Goal: Obtain resource: Download file/media

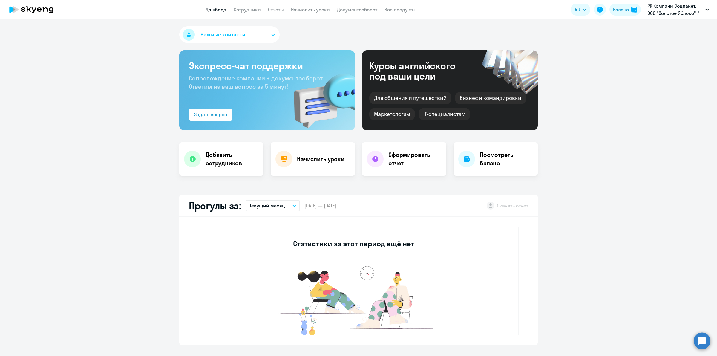
select select "30"
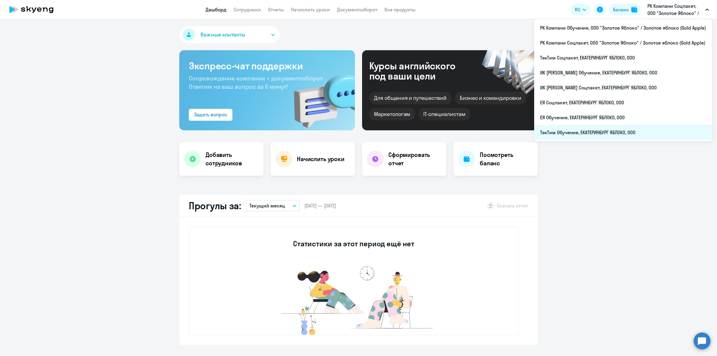
click at [652, 133] on li "ТэкТим Обучение, ЕКАТЕРИНБУРГ ЯБЛОКО, ООО" at bounding box center [623, 132] width 178 height 15
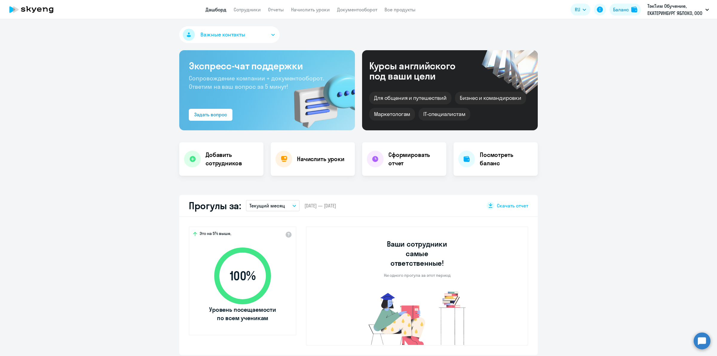
select select "30"
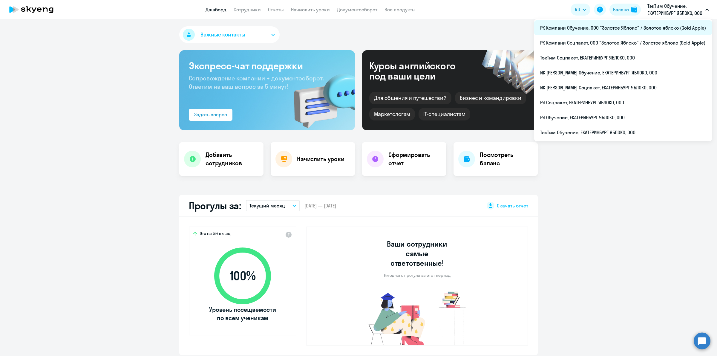
click at [603, 30] on li "РК Компани Обучение, ООО "Золотое Яблоко" / Золотое яблоко (Gold Apple)" at bounding box center [623, 27] width 178 height 15
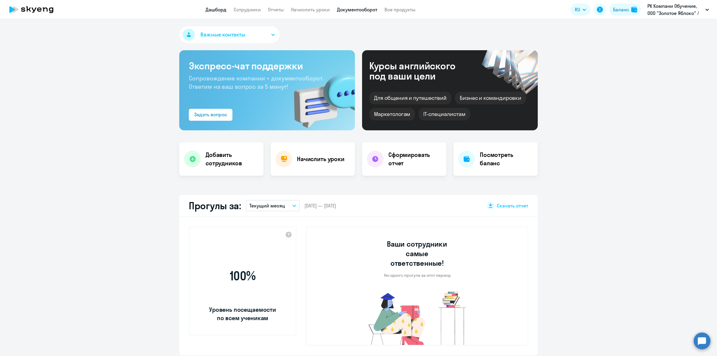
click at [359, 10] on link "Документооборот" at bounding box center [357, 10] width 40 height 6
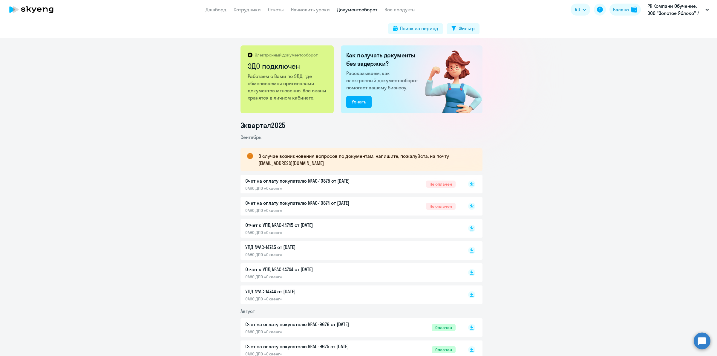
scroll to position [75, 0]
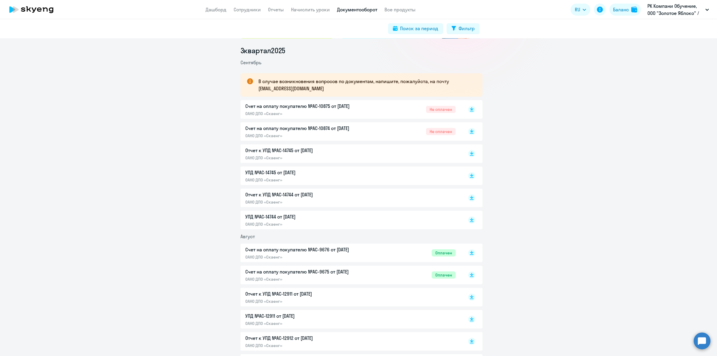
click at [389, 219] on div "УПД №AC-14744 от [DATE] ОАНО ДПО «Скаенг»" at bounding box center [350, 220] width 210 height 14
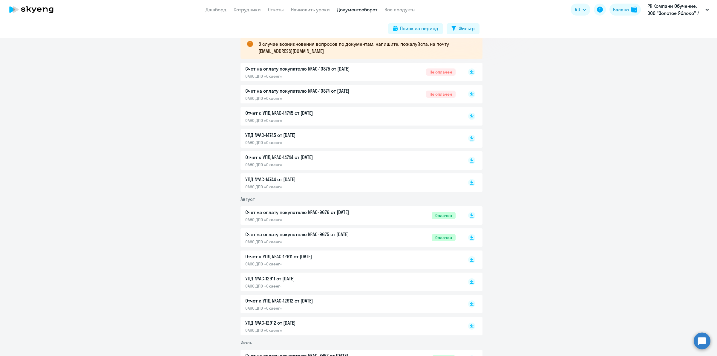
click at [328, 158] on p "Отчет к УПД №AC-14744 от [DATE]" at bounding box center [308, 157] width 126 height 7
click at [349, 108] on div "Отчет к УПД №AC-14745 от [DATE] ОАНО ДПО «Скаенг»" at bounding box center [362, 116] width 242 height 19
click at [348, 114] on p "Отчет к УПД №AC-14745 от [DATE]" at bounding box center [308, 112] width 126 height 7
click at [313, 136] on p "УПД №AC-14745 от [DATE]" at bounding box center [308, 135] width 126 height 7
click at [341, 117] on div "Отчет к УПД №AC-14745 от [DATE] ОАНО ДПО «Скаенг»" at bounding box center [308, 116] width 126 height 14
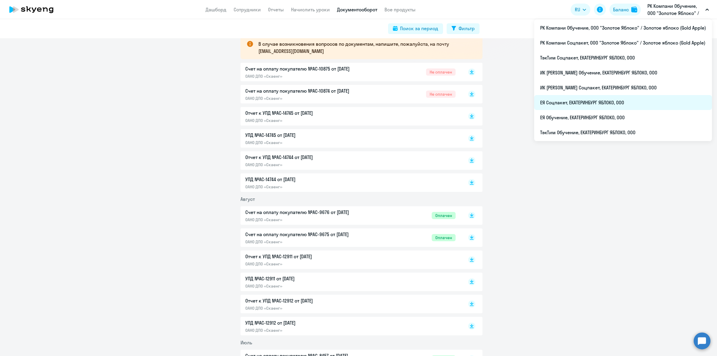
click at [632, 105] on li "ЕЯ Соцпакет, ЕКАТЕРИНБУРГ ЯБЛОКО, ООО" at bounding box center [623, 102] width 178 height 15
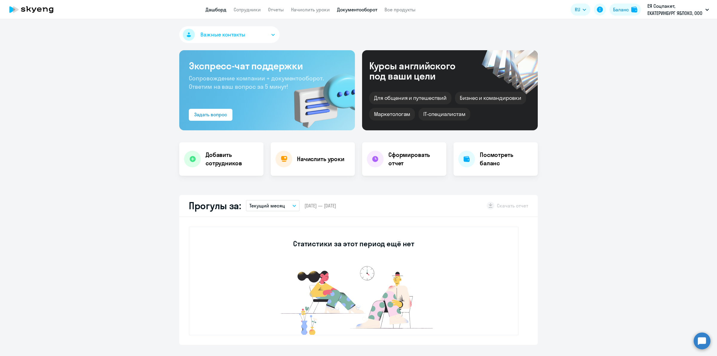
click at [348, 8] on link "Документооборот" at bounding box center [357, 10] width 40 height 6
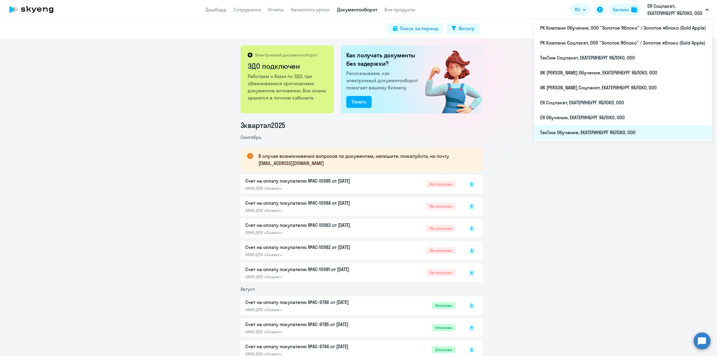
click at [635, 134] on li "ТэкТим Обучение, ЕКАТЕРИНБУРГ ЯБЛОКО, ООО" at bounding box center [623, 132] width 178 height 15
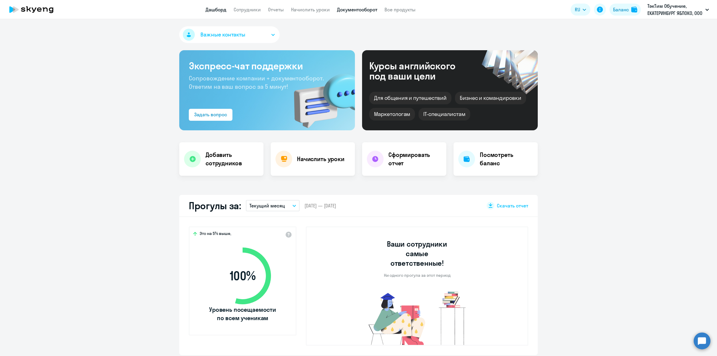
click at [364, 10] on link "Документооборот" at bounding box center [357, 10] width 40 height 6
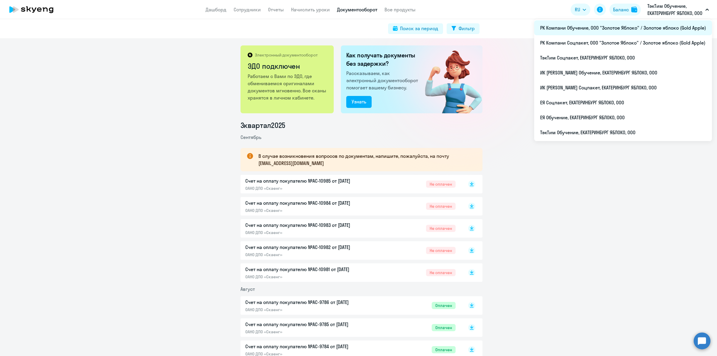
click at [654, 27] on li "РК Компани Обучение, ООО "Золотое Яблоко" / Золотое яблоко (Gold Apple)" at bounding box center [623, 27] width 178 height 15
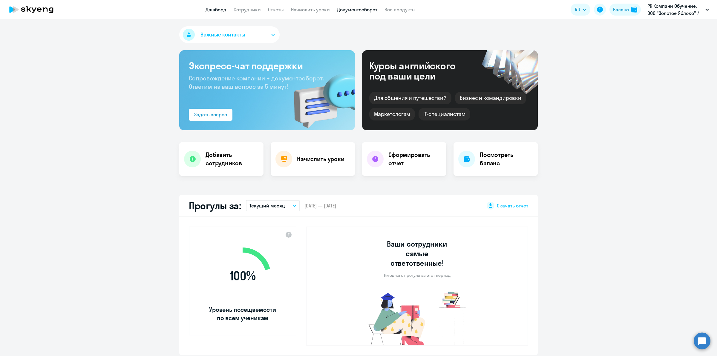
click at [371, 8] on link "Документооборот" at bounding box center [357, 10] width 40 height 6
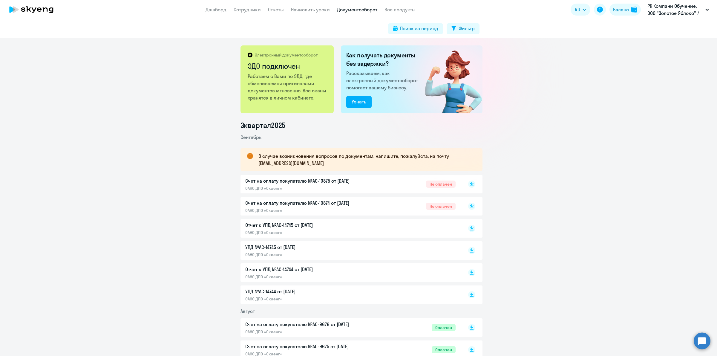
drag, startPoint x: 599, startPoint y: 188, endPoint x: 592, endPoint y: 189, distance: 6.6
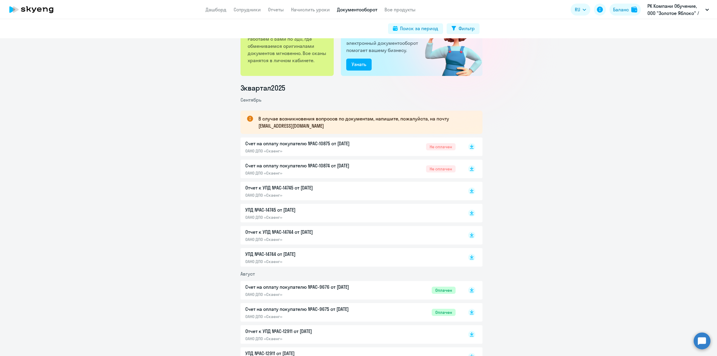
scroll to position [75, 0]
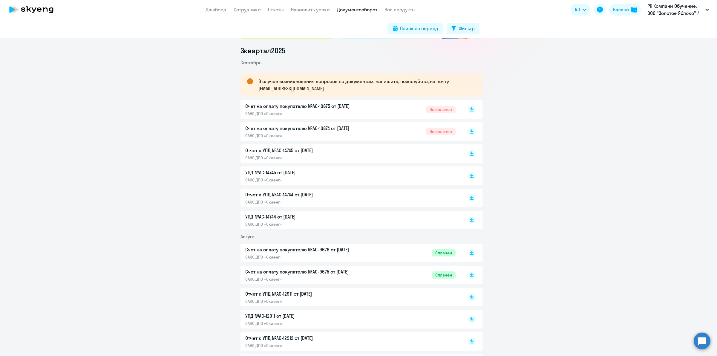
click at [407, 257] on div "Счет на оплату покупателю №AC-9676 от [DATE] ОАНО ДПО «Скаенг» Оплачен" at bounding box center [350, 253] width 210 height 14
click at [389, 220] on div "УПД №AC-14744 от [DATE] ОАНО ДПО «Скаенг»" at bounding box center [350, 220] width 210 height 14
click at [328, 201] on p "ОАНО ДПО «Скаенг»" at bounding box center [308, 201] width 126 height 5
click at [338, 129] on p "Счет на оплату покупателю №AC-10874 от [DATE]" at bounding box center [308, 128] width 126 height 7
click at [333, 176] on p "УПД №AC-14745 от [DATE]" at bounding box center [308, 172] width 126 height 7
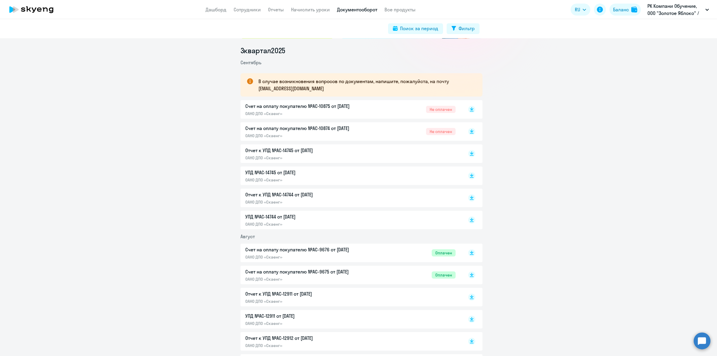
click at [312, 200] on p "ОАНО ДПО «Скаенг»" at bounding box center [308, 201] width 126 height 5
click at [322, 224] on p "ОАНО ДПО «Скаенг»" at bounding box center [308, 223] width 126 height 5
click at [338, 106] on p "Счет на оплату покупателю №AC-10875 от [DATE]" at bounding box center [308, 106] width 126 height 7
click at [331, 137] on p "ОАНО ДПО «Скаенг»" at bounding box center [308, 135] width 126 height 5
click at [298, 223] on p "ОАНО ДПО «Скаенг»" at bounding box center [308, 223] width 126 height 5
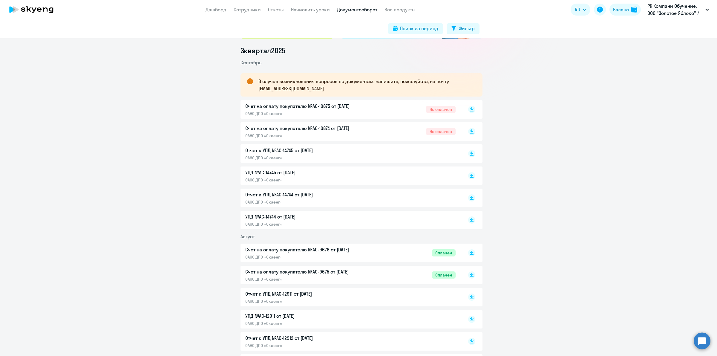
click at [345, 197] on p "Отчет к УПД №AC-14744 от [DATE]" at bounding box center [308, 194] width 126 height 7
click at [323, 220] on div "УПД №AC-14744 от [DATE] ОАНО ДПО «Скаенг»" at bounding box center [308, 220] width 126 height 14
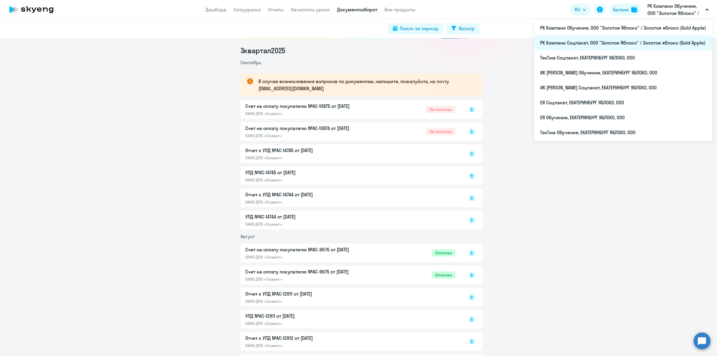
click at [615, 41] on li "РК Компани Соцпакет, ООО "Золотое Яблоко" / Золотое яблоко (Gold Apple)" at bounding box center [623, 42] width 178 height 15
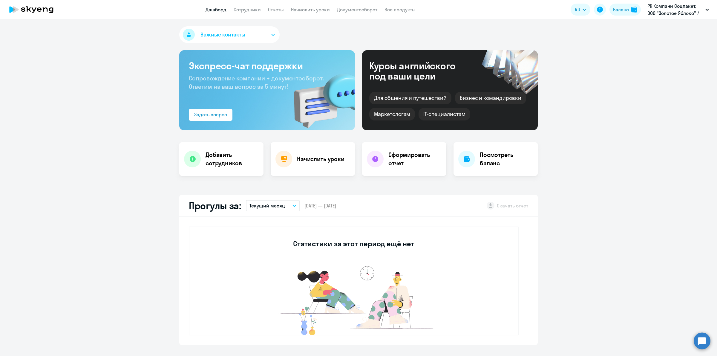
select select "30"
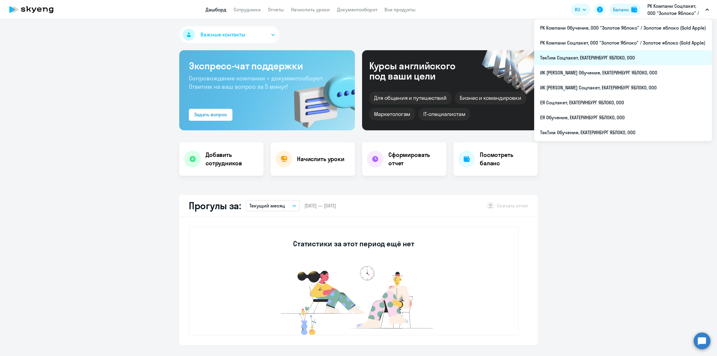
click at [650, 63] on li "ТэкТим Соцпакет, ЕКАТЕРИНБУРГ ЯБЛОКО, ООО" at bounding box center [623, 57] width 178 height 15
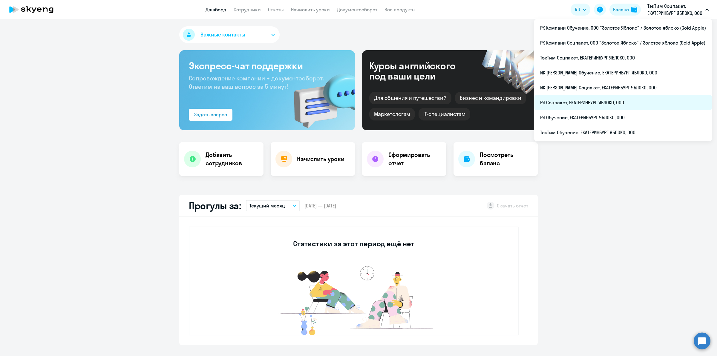
select select "30"
click at [634, 100] on li "ЕЯ Соцпакет, ЕКАТЕРИНБУРГ ЯБЛОКО, ООО" at bounding box center [623, 102] width 178 height 15
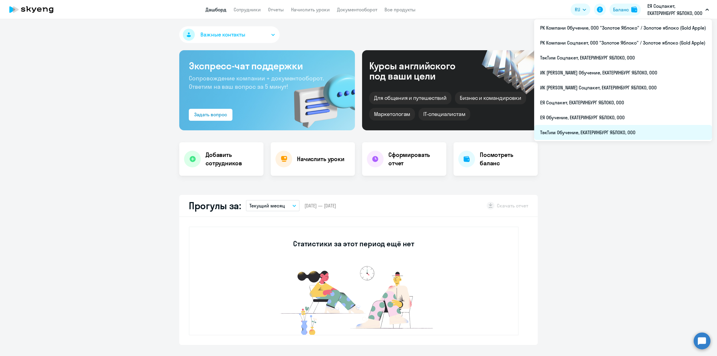
click at [631, 133] on li "ТэкТим Обучение, ЕКАТЕРИНБУРГ ЯБЛОКО, ООО" at bounding box center [623, 132] width 178 height 15
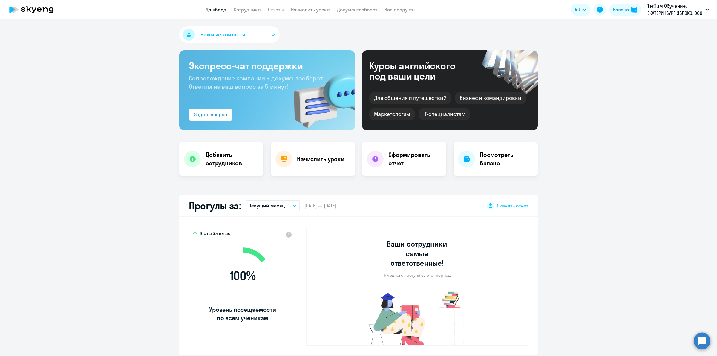
scroll to position [112, 0]
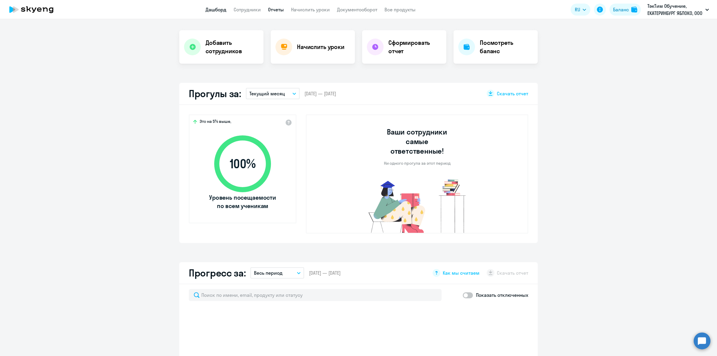
select select "30"
